Goal: Task Accomplishment & Management: Complete application form

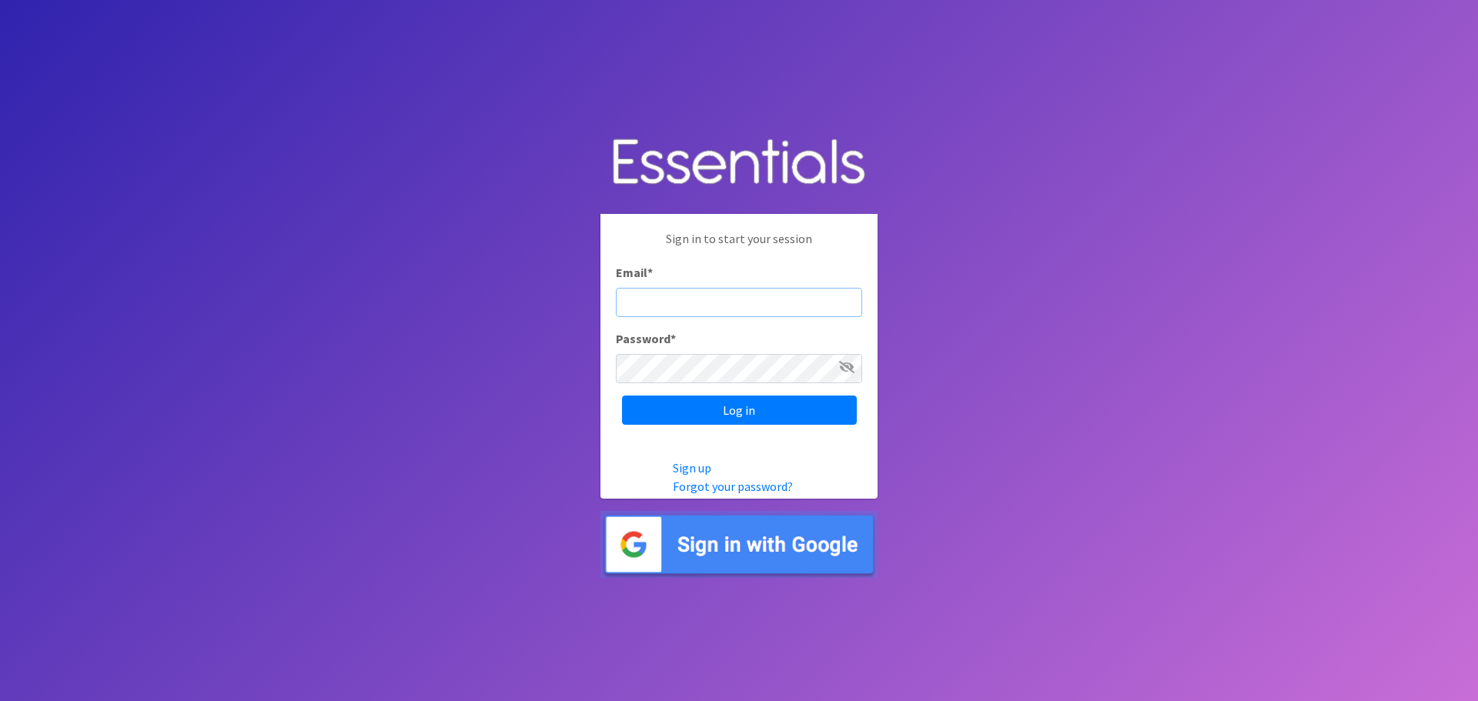
type input "office@jobspartnersshippeoria.org"
click at [777, 417] on input "Log in" at bounding box center [739, 410] width 235 height 29
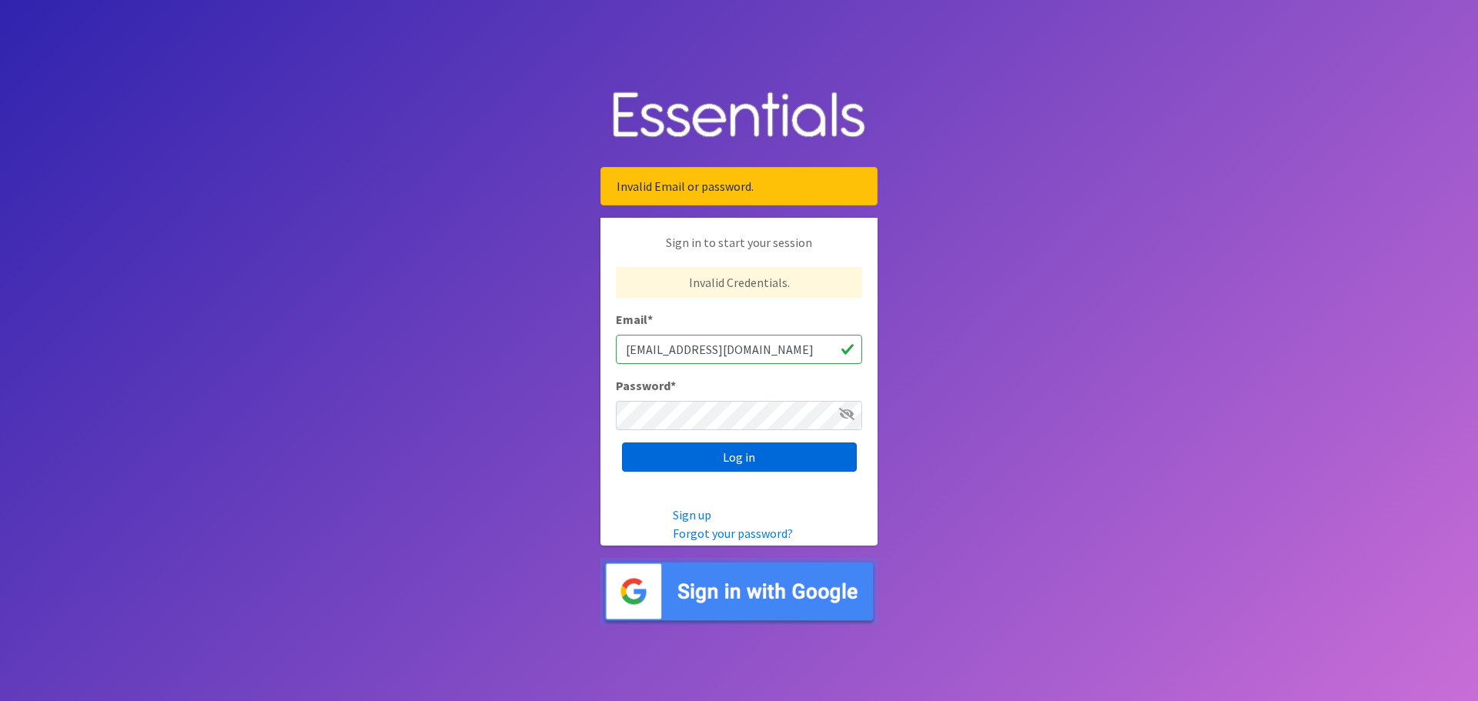
click at [807, 456] on input "Log in" at bounding box center [739, 457] width 235 height 29
type input "[EMAIL_ADDRESS][DOMAIN_NAME]"
click at [718, 454] on input "Log in" at bounding box center [739, 457] width 235 height 29
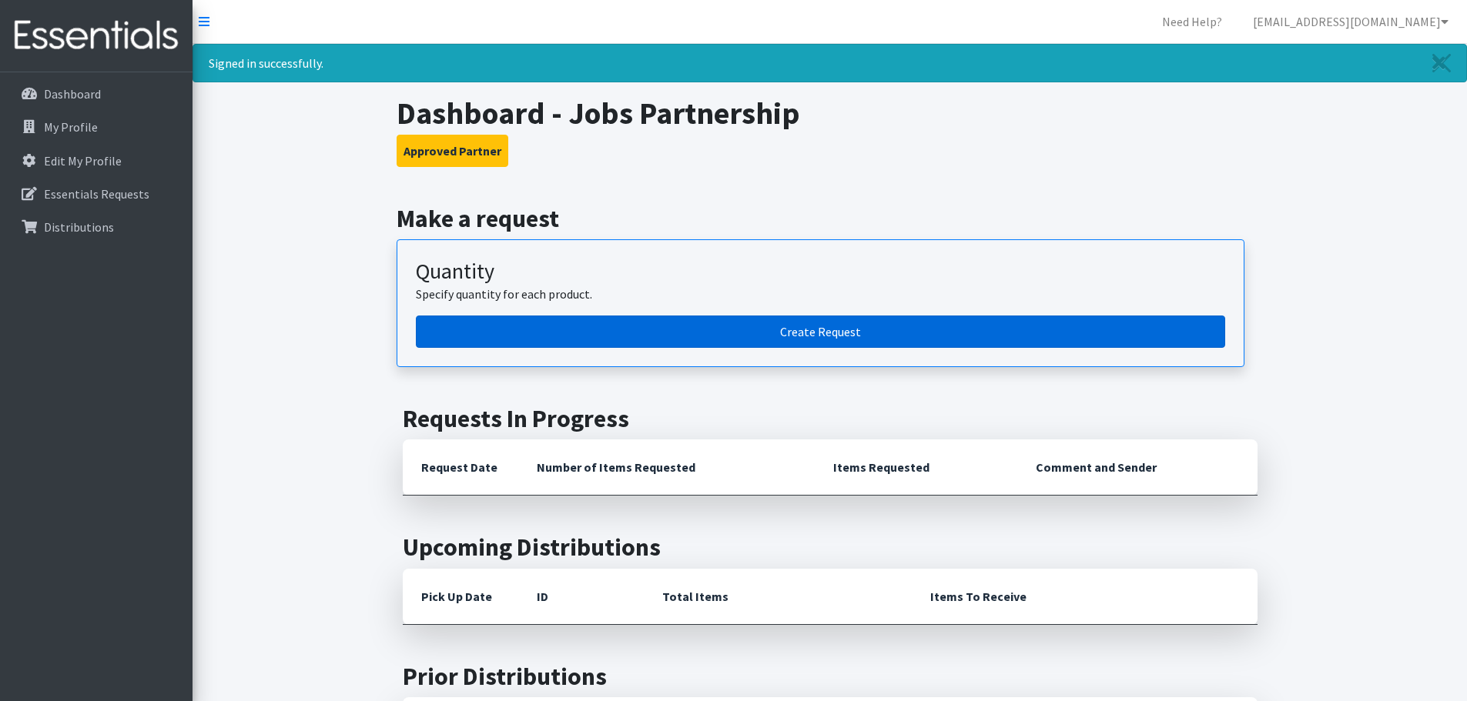
click at [789, 330] on link "Create Request" at bounding box center [820, 332] width 809 height 32
